Goal: Complete application form

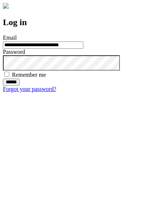
type input "**********"
click at [20, 86] on input "******" at bounding box center [11, 81] width 17 height 7
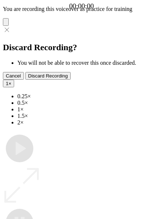
type input "**********"
